Goal: Transaction & Acquisition: Purchase product/service

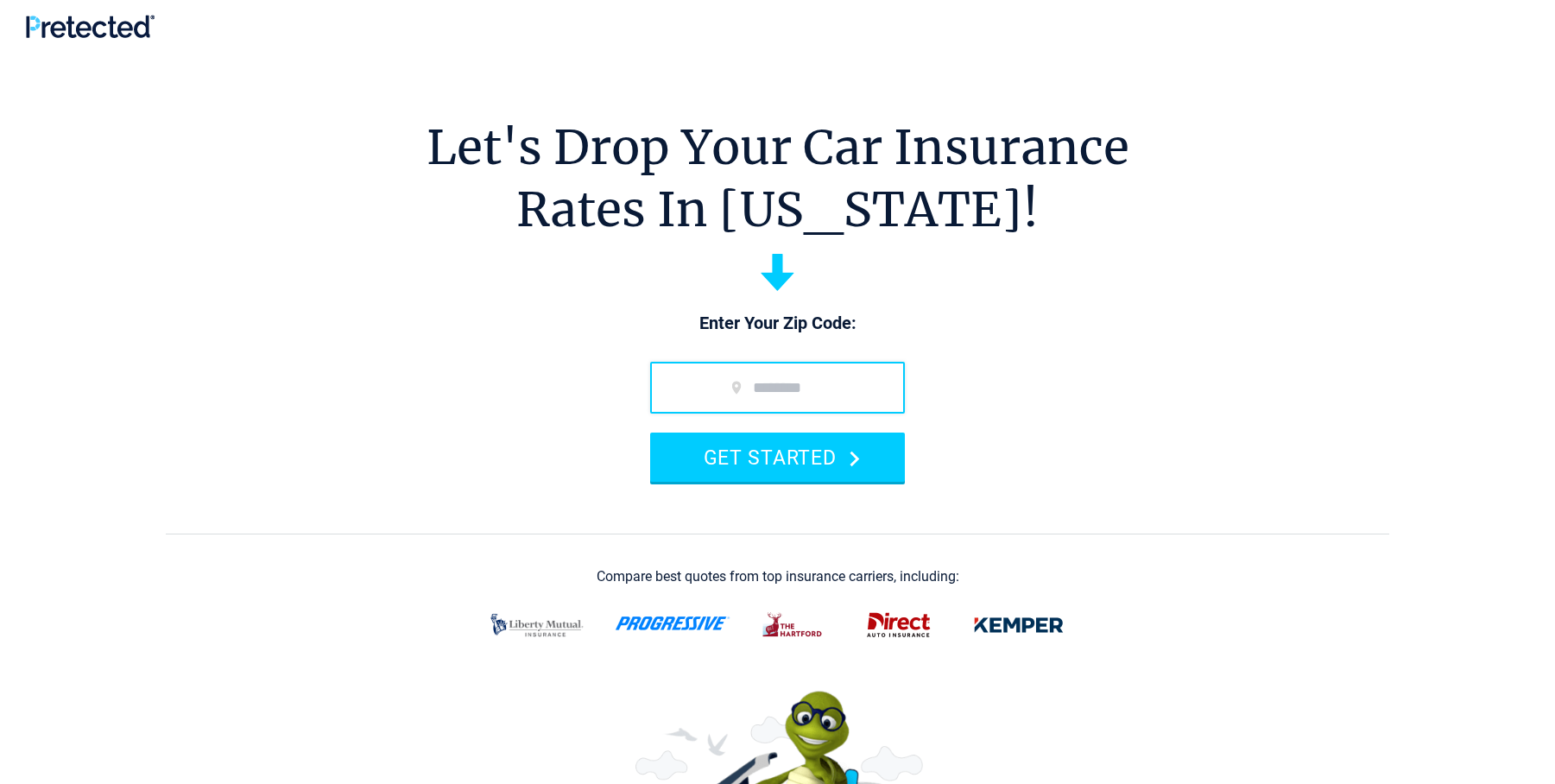
click at [775, 369] on input "zip code" at bounding box center [778, 387] width 255 height 51
type input "*****"
click at [650, 432] on button "GET STARTED" at bounding box center [778, 457] width 255 height 50
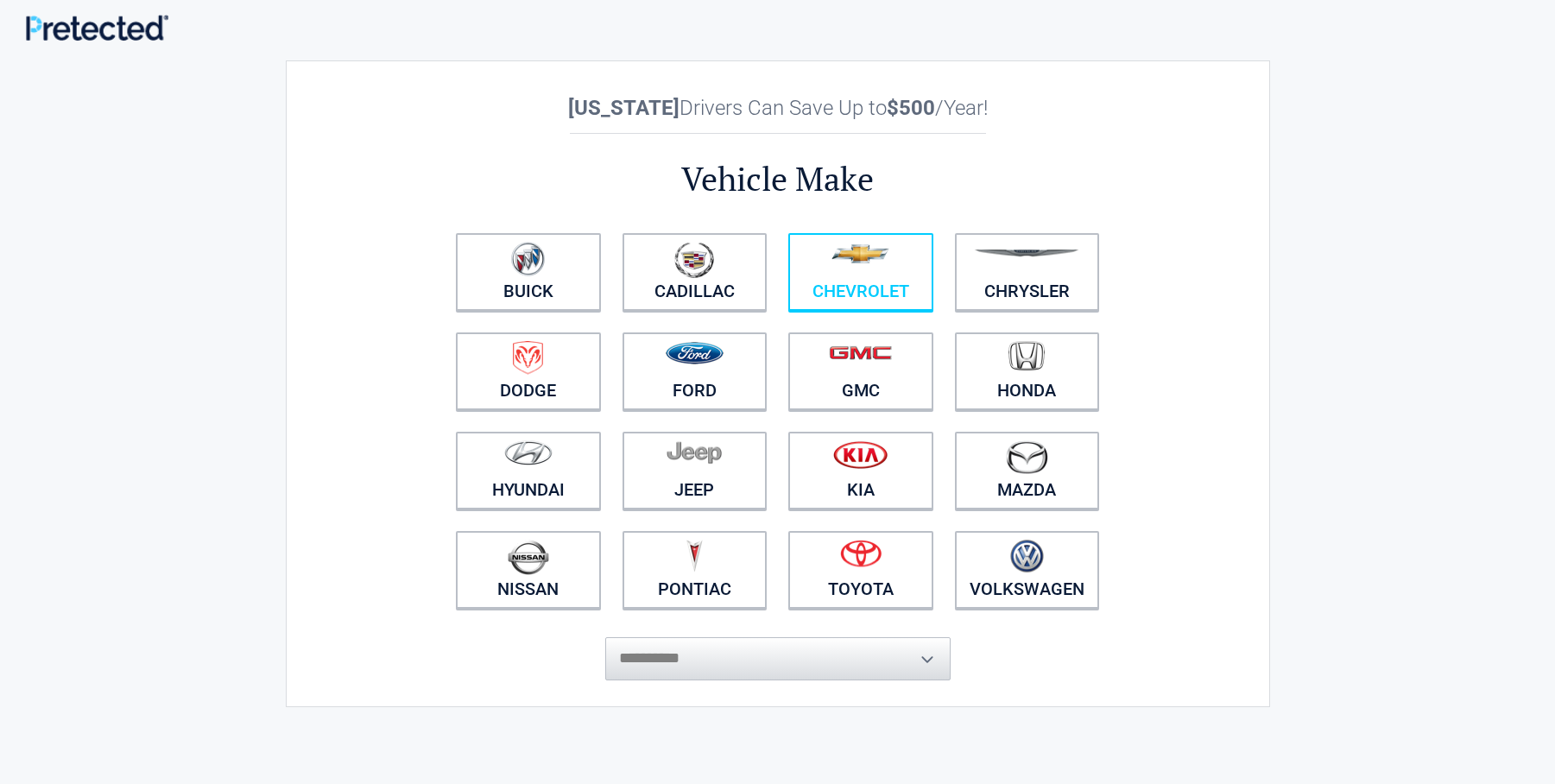
click at [847, 308] on link "Chevrolet" at bounding box center [860, 272] width 145 height 78
